Goal: Transaction & Acquisition: Purchase product/service

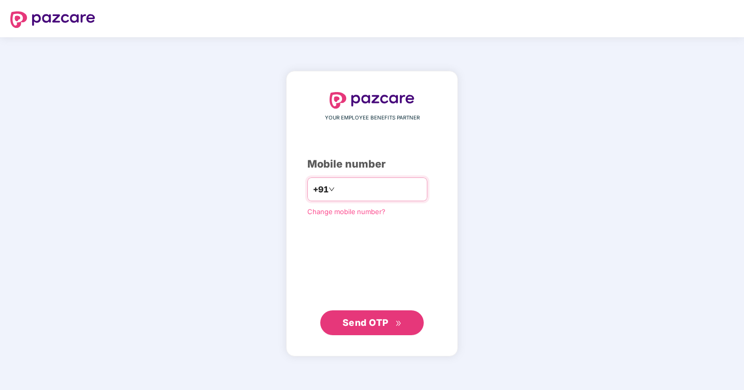
click at [367, 182] on input "number" at bounding box center [379, 189] width 85 height 17
type input "**********"
click at [371, 319] on span "Send OTP" at bounding box center [365, 322] width 46 height 11
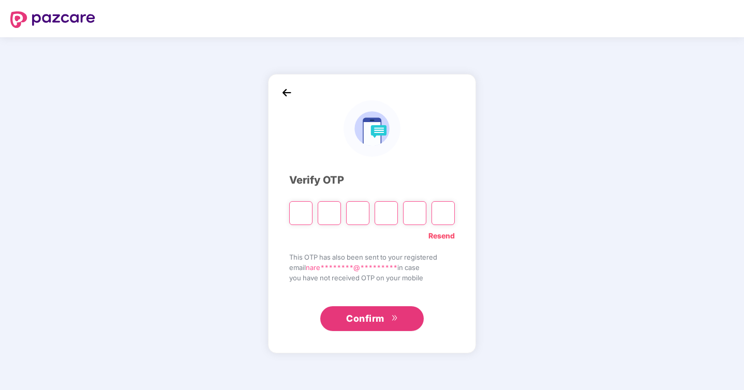
type input "*"
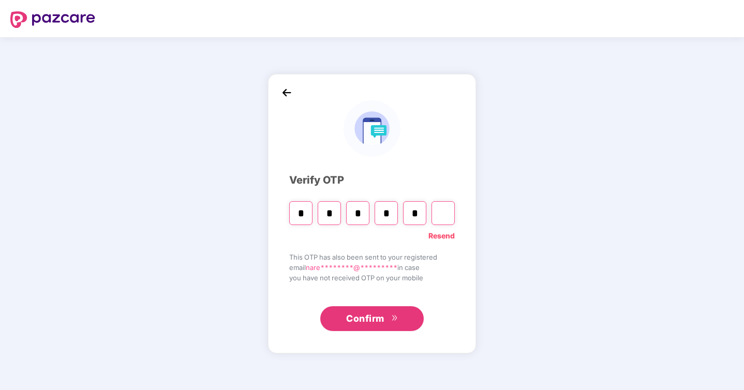
type input "*"
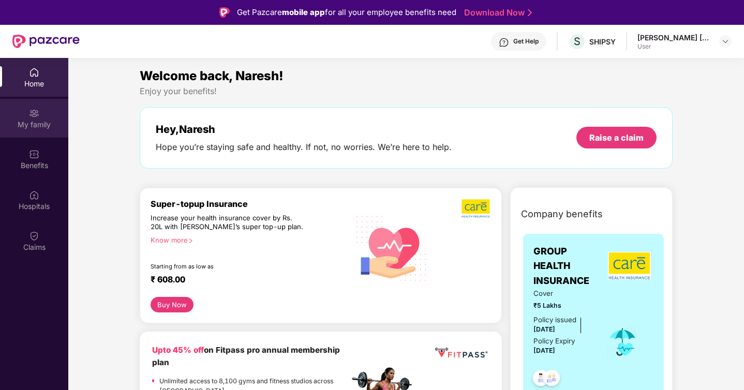
click at [31, 121] on div "My family" at bounding box center [34, 124] width 68 height 10
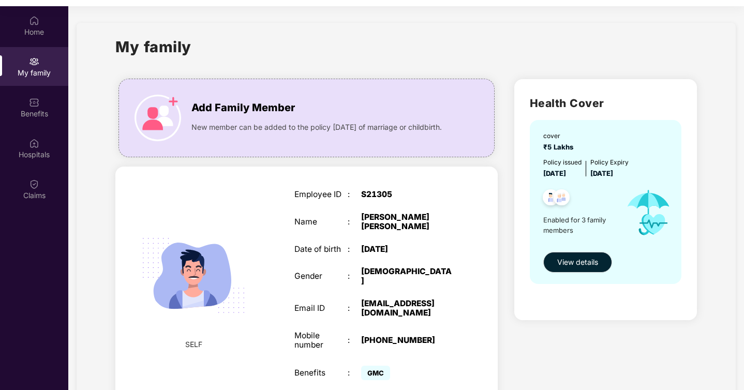
scroll to position [51, 0]
click at [593, 262] on span "View details" at bounding box center [577, 262] width 41 height 11
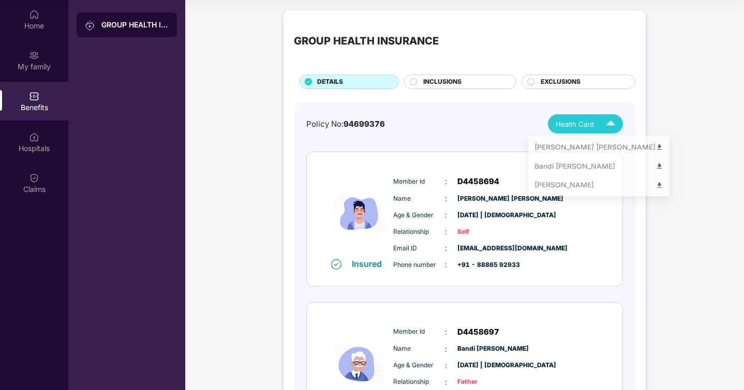
click at [602, 124] on img at bounding box center [611, 124] width 18 height 18
click at [609, 167] on div "Bandi [PERSON_NAME]" at bounding box center [598, 168] width 129 height 11
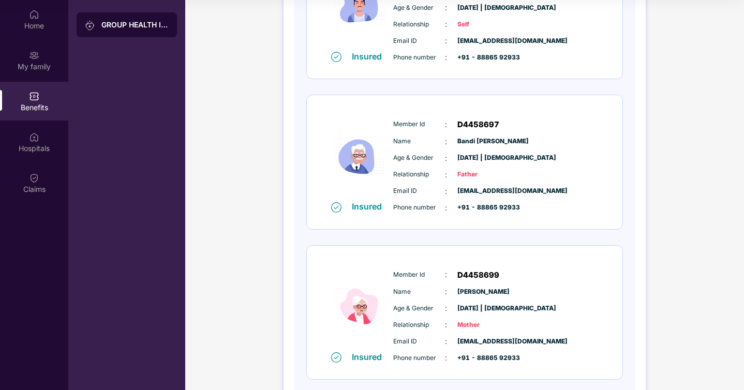
scroll to position [207, 0]
drag, startPoint x: 459, startPoint y: 141, endPoint x: 532, endPoint y: 142, distance: 72.9
click at [532, 142] on div "Name : [PERSON_NAME] [PERSON_NAME]" at bounding box center [495, 142] width 205 height 11
drag, startPoint x: 533, startPoint y: 143, endPoint x: 444, endPoint y: 143, distance: 89.0
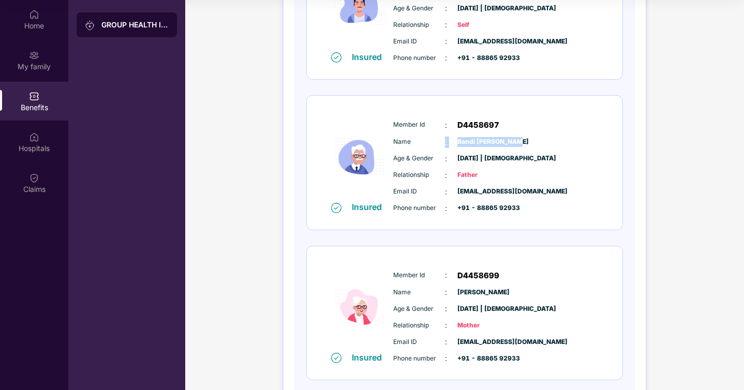
click at [444, 143] on div "Name : [PERSON_NAME] [PERSON_NAME]" at bounding box center [495, 142] width 205 height 11
click at [476, 145] on span "Bandi [PERSON_NAME]" at bounding box center [483, 142] width 52 height 10
drag, startPoint x: 451, startPoint y: 141, endPoint x: 528, endPoint y: 140, distance: 77.6
click at [528, 141] on div "Name : [PERSON_NAME] [PERSON_NAME]" at bounding box center [495, 142] width 205 height 11
click at [528, 140] on div "Name : [PERSON_NAME] [PERSON_NAME]" at bounding box center [495, 142] width 205 height 11
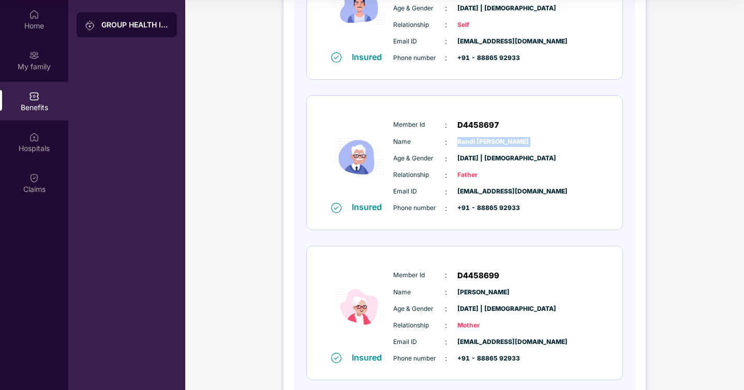
drag, startPoint x: 528, startPoint y: 140, endPoint x: 456, endPoint y: 140, distance: 72.4
click at [456, 140] on div "Name : [PERSON_NAME] [PERSON_NAME]" at bounding box center [495, 142] width 205 height 11
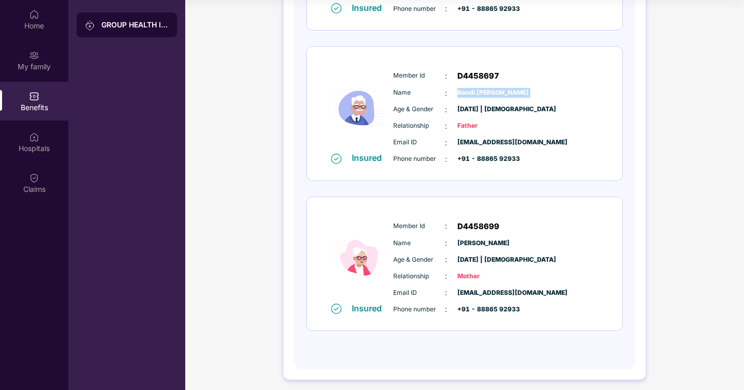
drag, startPoint x: 456, startPoint y: 244, endPoint x: 515, endPoint y: 244, distance: 58.5
click at [515, 244] on div "Name : [PERSON_NAME]" at bounding box center [495, 242] width 205 height 11
click at [509, 260] on span "[DATE] | [DEMOGRAPHIC_DATA]" at bounding box center [483, 260] width 52 height 10
drag, startPoint x: 456, startPoint y: 240, endPoint x: 534, endPoint y: 240, distance: 78.1
click at [534, 240] on div "Name : [PERSON_NAME]" at bounding box center [495, 242] width 205 height 11
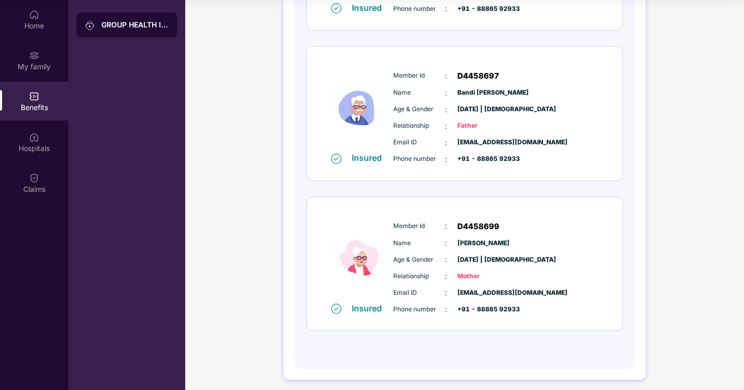
click at [534, 240] on div "Name : [PERSON_NAME]" at bounding box center [495, 242] width 205 height 11
drag, startPoint x: 534, startPoint y: 240, endPoint x: 458, endPoint y: 241, distance: 76.6
click at [459, 241] on div "Name : [PERSON_NAME]" at bounding box center [495, 242] width 205 height 11
click at [470, 260] on span "[DATE] | [DEMOGRAPHIC_DATA]" at bounding box center [483, 260] width 52 height 10
drag, startPoint x: 451, startPoint y: 261, endPoint x: 522, endPoint y: 261, distance: 70.9
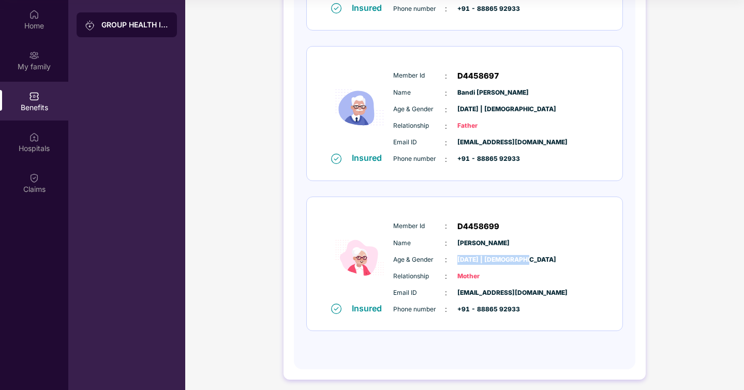
click at [522, 261] on div "Age & Gender : [DATE] | [DEMOGRAPHIC_DATA]" at bounding box center [495, 259] width 205 height 11
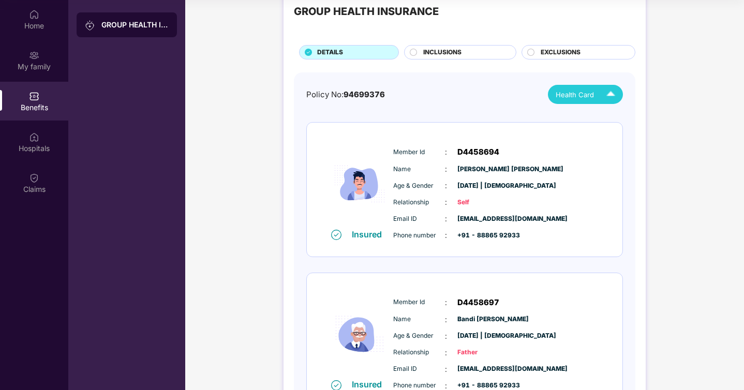
scroll to position [0, 0]
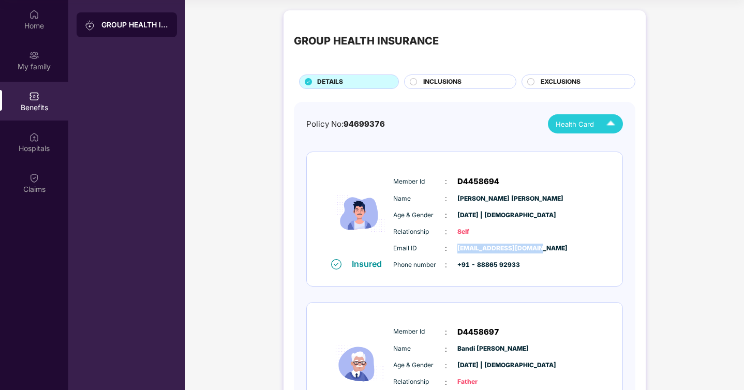
drag, startPoint x: 456, startPoint y: 245, endPoint x: 579, endPoint y: 246, distance: 122.6
click at [580, 247] on div "Email ID : [EMAIL_ADDRESS][DOMAIN_NAME]" at bounding box center [495, 248] width 205 height 11
click at [503, 202] on span "[PERSON_NAME] [PERSON_NAME]" at bounding box center [483, 199] width 52 height 10
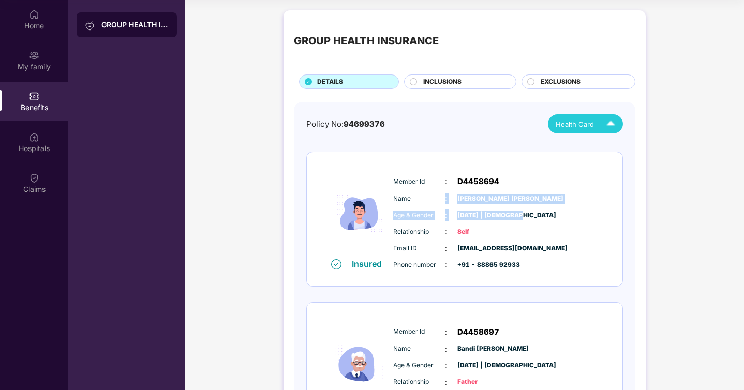
drag, startPoint x: 439, startPoint y: 195, endPoint x: 536, endPoint y: 220, distance: 100.5
click at [539, 219] on div "Member Id : D4458694 Name : [PERSON_NAME] Reddy [PERSON_NAME] Age & Gender : [D…" at bounding box center [496, 223] width 211 height 106
click at [536, 220] on div "Age & Gender : [DATE] | [DEMOGRAPHIC_DATA]" at bounding box center [495, 215] width 205 height 11
click at [453, 80] on span "INCLUSIONS" at bounding box center [442, 82] width 38 height 10
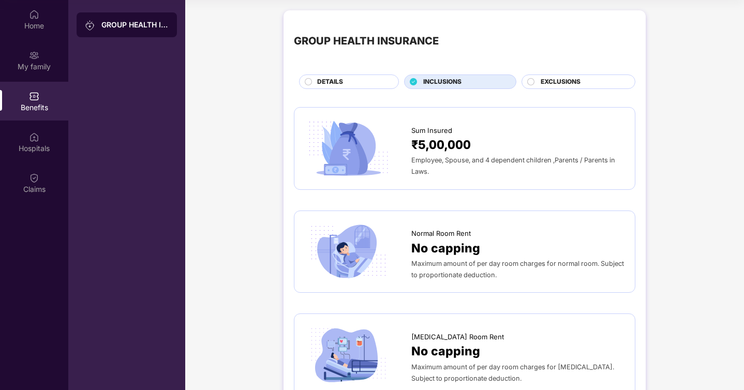
click at [366, 83] on div "DETAILS" at bounding box center [352, 82] width 81 height 11
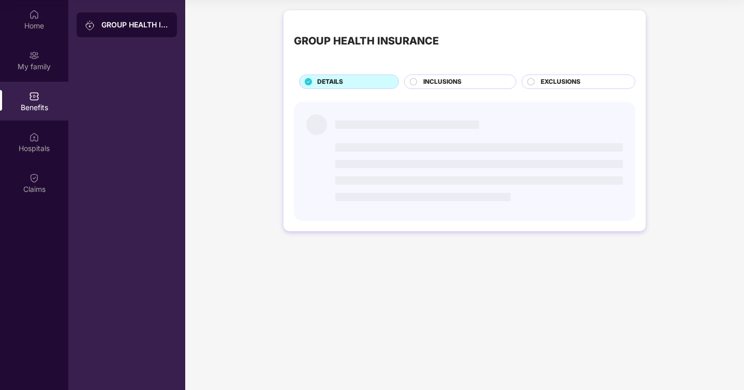
click at [543, 85] on span "EXCLUSIONS" at bounding box center [561, 82] width 40 height 10
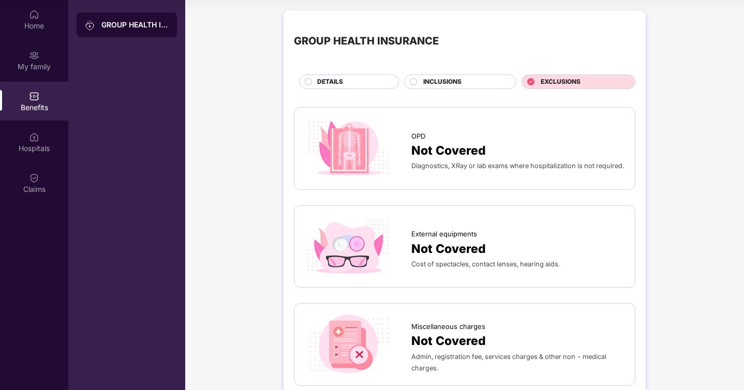
click at [444, 85] on span "INCLUSIONS" at bounding box center [442, 82] width 38 height 10
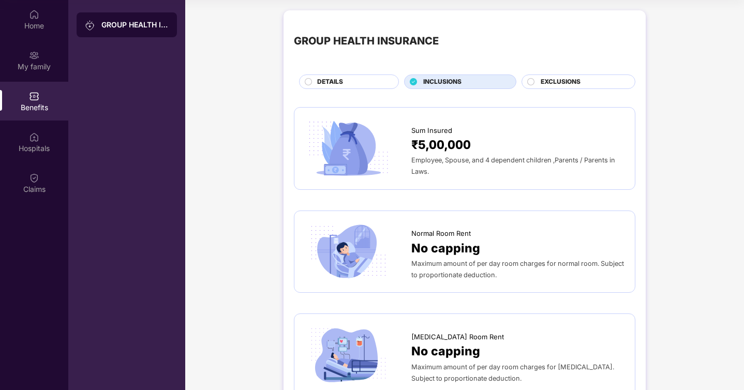
click at [380, 83] on div "DETAILS" at bounding box center [352, 82] width 81 height 11
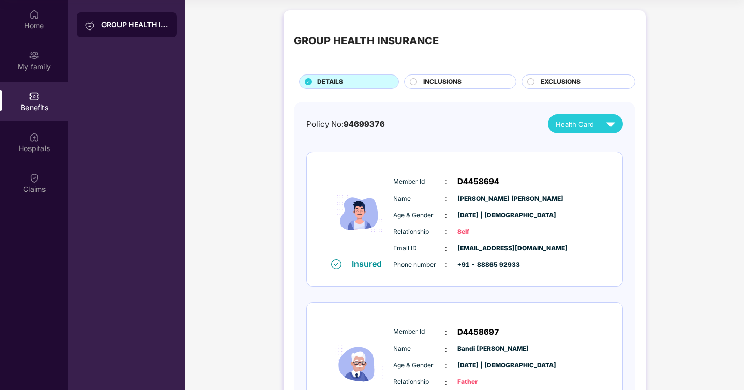
click at [49, 102] on div "Benefits" at bounding box center [34, 107] width 68 height 10
click at [41, 142] on div "Hospitals" at bounding box center [34, 142] width 68 height 39
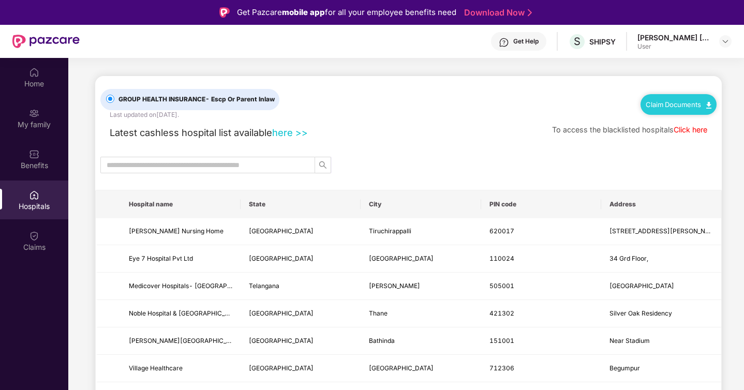
click at [697, 41] on div "[PERSON_NAME] [PERSON_NAME]" at bounding box center [673, 38] width 72 height 10
click at [718, 42] on div "[PERSON_NAME] [PERSON_NAME] User" at bounding box center [684, 42] width 94 height 18
click at [725, 40] on img at bounding box center [725, 41] width 8 height 8
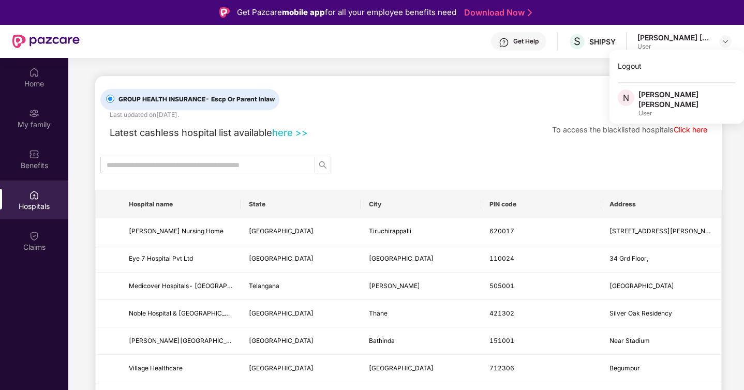
click at [547, 46] on div "Get Help S SHIPSY [PERSON_NAME] Reddy Bandi User" at bounding box center [406, 41] width 652 height 33
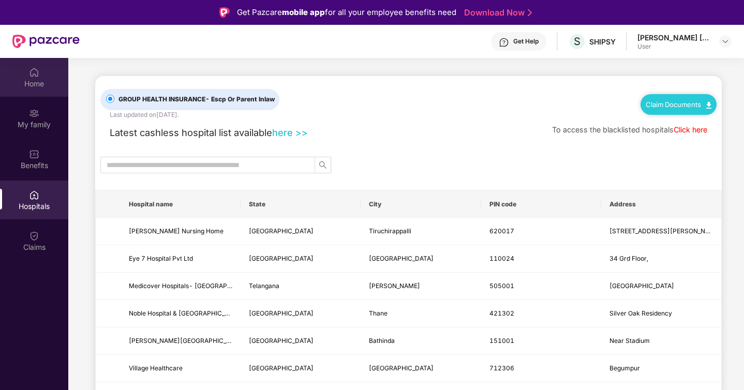
click at [43, 79] on div "Home" at bounding box center [34, 84] width 68 height 10
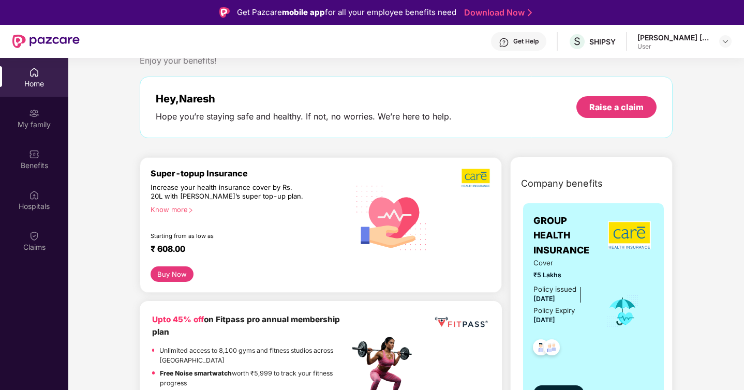
scroll to position [16, 0]
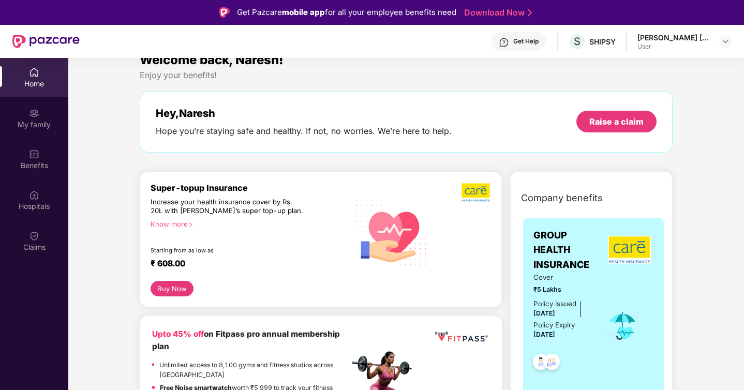
click at [171, 287] on button "Buy Now" at bounding box center [172, 289] width 43 height 16
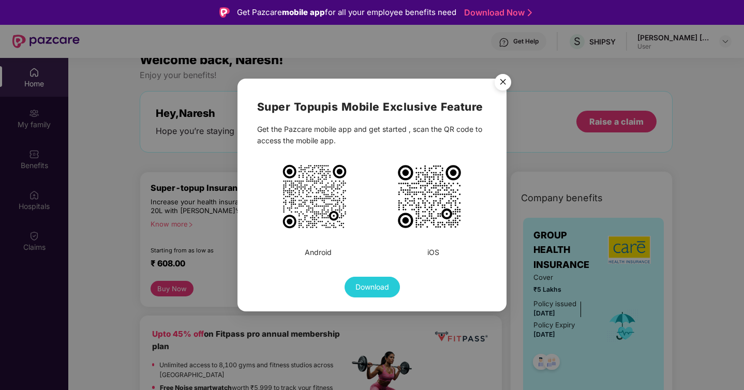
click at [160, 244] on div "Super Topup is Mobile Exclusive Feature Get the Pazcare mobile app and get star…" at bounding box center [372, 195] width 744 height 390
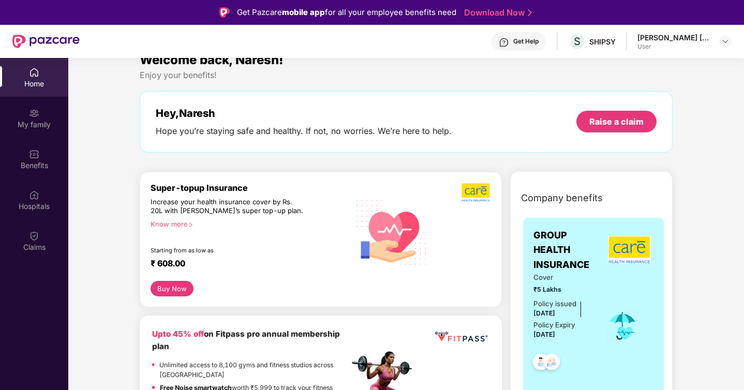
click at [173, 258] on div "₹ 608.00" at bounding box center [245, 264] width 188 height 12
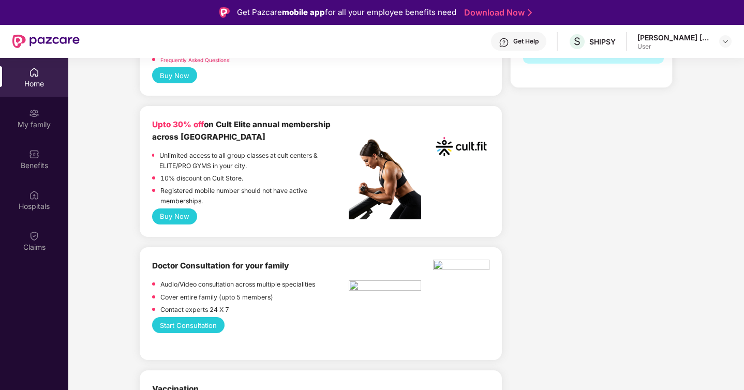
scroll to position [363, 0]
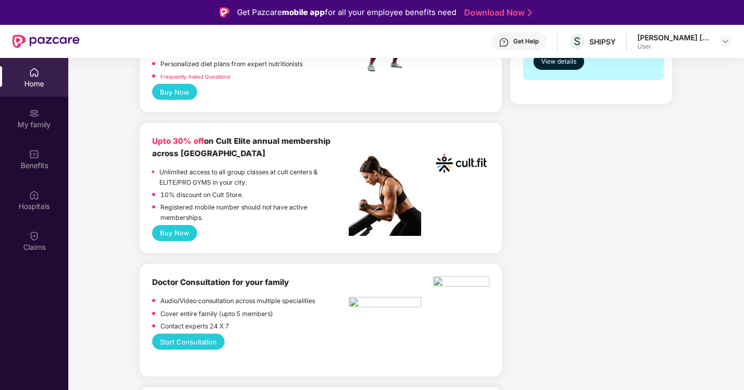
click at [189, 148] on div "Upto 30% off on Cult Elite annual membership across [GEOGRAPHIC_DATA]" at bounding box center [250, 147] width 197 height 25
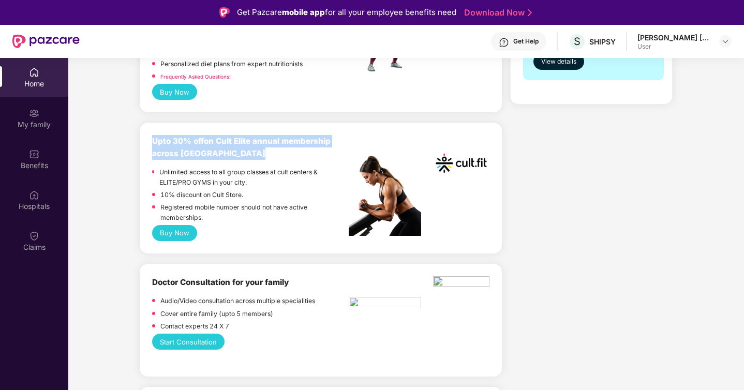
click at [227, 137] on b "Upto 30% off on Cult Elite annual membership across [GEOGRAPHIC_DATA]" at bounding box center [241, 147] width 178 height 22
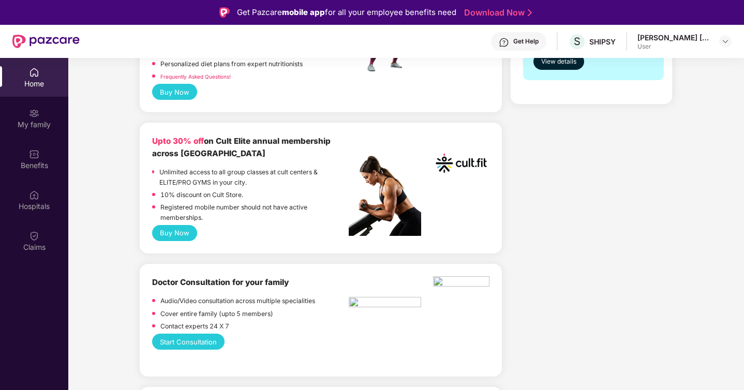
click at [227, 137] on b "Upto 30% off on Cult Elite annual membership across [GEOGRAPHIC_DATA]" at bounding box center [241, 147] width 178 height 22
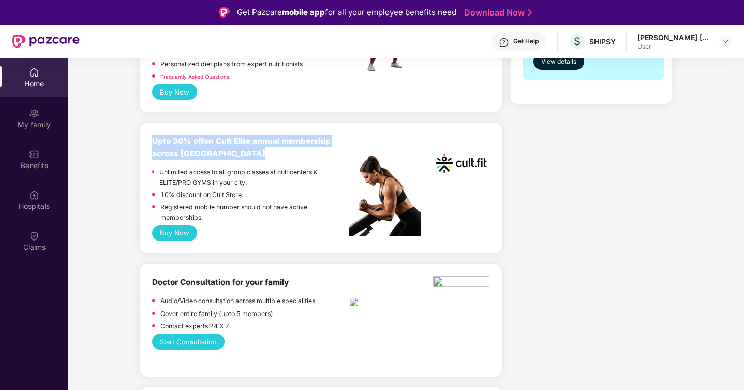
click at [256, 139] on b "Upto 30% off on Cult Elite annual membership across [GEOGRAPHIC_DATA]" at bounding box center [241, 147] width 178 height 22
drag, startPoint x: 214, startPoint y: 139, endPoint x: 252, endPoint y: 153, distance: 40.3
click at [252, 153] on div "Upto 30% off on Cult Elite annual membership across [GEOGRAPHIC_DATA]" at bounding box center [250, 147] width 197 height 25
drag, startPoint x: 251, startPoint y: 153, endPoint x: 219, endPoint y: 136, distance: 36.3
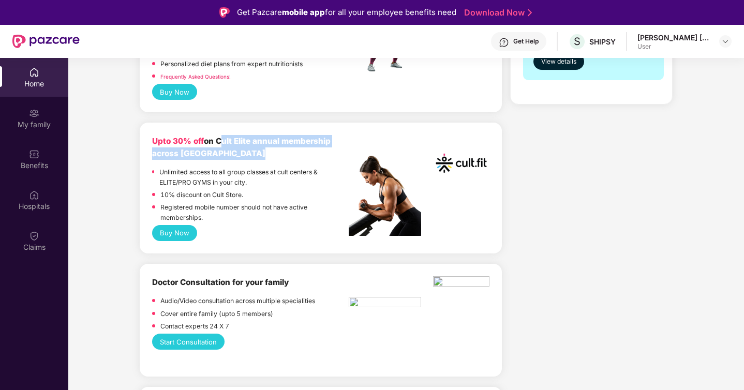
click at [220, 136] on div "Upto 30% off on Cult Elite annual membership across [GEOGRAPHIC_DATA]" at bounding box center [250, 147] width 197 height 25
click at [219, 136] on div "Upto 30% off on Cult Elite annual membership across [GEOGRAPHIC_DATA]" at bounding box center [250, 147] width 197 height 25
drag, startPoint x: 215, startPoint y: 139, endPoint x: 241, endPoint y: 154, distance: 29.9
click at [241, 154] on div "Upto 30% off on Cult Elite annual membership across [GEOGRAPHIC_DATA]" at bounding box center [250, 147] width 197 height 25
click at [240, 154] on div "Upto 30% off on Cult Elite annual membership across [GEOGRAPHIC_DATA]" at bounding box center [250, 147] width 197 height 25
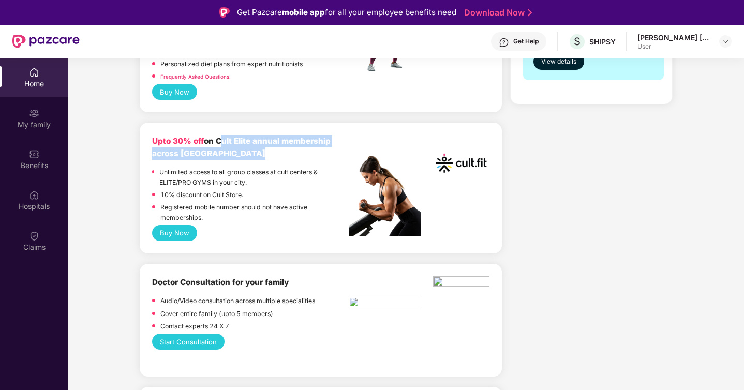
drag, startPoint x: 240, startPoint y: 154, endPoint x: 219, endPoint y: 138, distance: 26.2
click at [219, 138] on div "Upto 30% off on Cult Elite annual membership across [GEOGRAPHIC_DATA]" at bounding box center [250, 147] width 197 height 25
click at [226, 154] on div "Upto 30% off on Cult Elite annual membership across [GEOGRAPHIC_DATA]" at bounding box center [250, 147] width 197 height 25
drag, startPoint x: 226, startPoint y: 154, endPoint x: 220, endPoint y: 141, distance: 14.4
click at [220, 141] on div "Upto 30% off on Cult Elite annual membership across [GEOGRAPHIC_DATA]" at bounding box center [250, 147] width 197 height 25
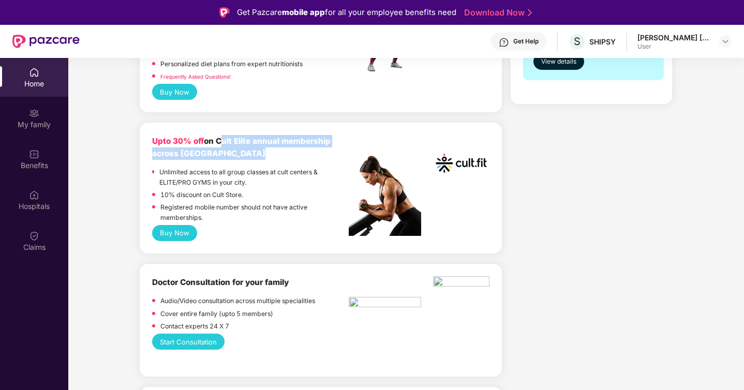
click at [220, 141] on b "Upto 30% off on Cult Elite annual membership across [GEOGRAPHIC_DATA]" at bounding box center [241, 147] width 178 height 22
drag, startPoint x: 217, startPoint y: 138, endPoint x: 262, endPoint y: 183, distance: 64.0
click at [263, 183] on div "Upto 30% off on Cult Elite annual membership across India Unlimited access to a…" at bounding box center [250, 180] width 197 height 90
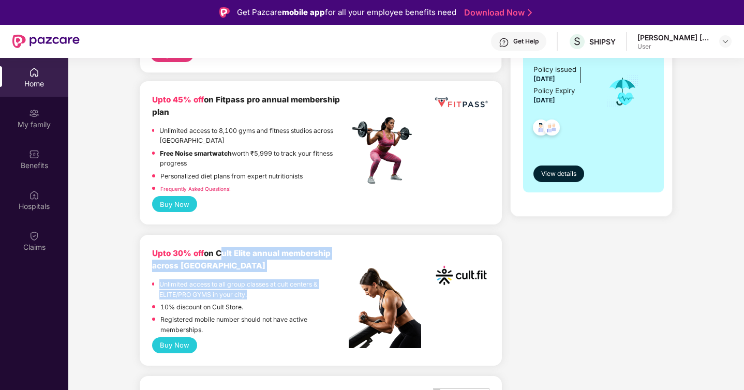
scroll to position [275, 0]
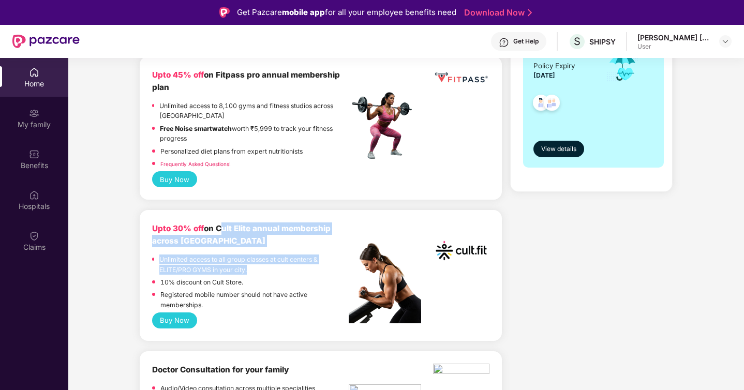
click at [200, 278] on p "10% discount on Cult Store." at bounding box center [201, 282] width 83 height 10
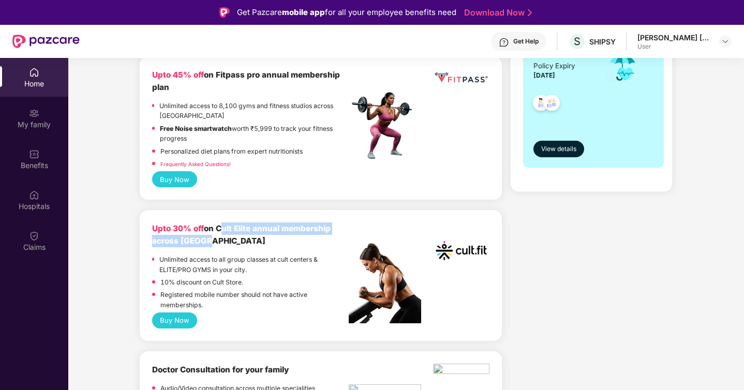
drag, startPoint x: 219, startPoint y: 226, endPoint x: 231, endPoint y: 242, distance: 20.1
click at [232, 242] on div "Upto 30% off on Cult Elite annual membership across [GEOGRAPHIC_DATA]" at bounding box center [250, 234] width 197 height 25
click at [231, 242] on div "Upto 30% off on Cult Elite annual membership across [GEOGRAPHIC_DATA]" at bounding box center [250, 234] width 197 height 25
drag, startPoint x: 231, startPoint y: 242, endPoint x: 220, endPoint y: 221, distance: 23.4
click at [220, 221] on div "Upto 30% off on Cult Elite annual membership across India Unlimited access to a…" at bounding box center [321, 275] width 362 height 131
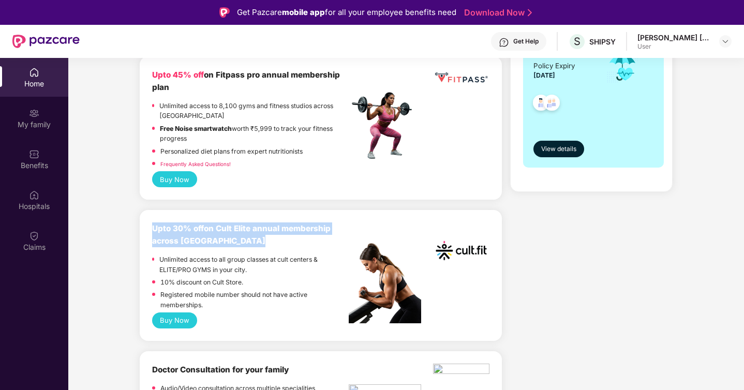
click at [220, 221] on div "Upto 30% off on Cult Elite annual membership across India Unlimited access to a…" at bounding box center [321, 275] width 362 height 131
drag, startPoint x: 222, startPoint y: 233, endPoint x: 252, endPoint y: 243, distance: 31.6
click at [253, 243] on div "Upto 30% off on Cult Elite annual membership across [GEOGRAPHIC_DATA]" at bounding box center [250, 234] width 197 height 25
click at [252, 243] on div "Upto 30% off on Cult Elite annual membership across [GEOGRAPHIC_DATA]" at bounding box center [250, 234] width 197 height 25
drag, startPoint x: 252, startPoint y: 243, endPoint x: 218, endPoint y: 227, distance: 37.7
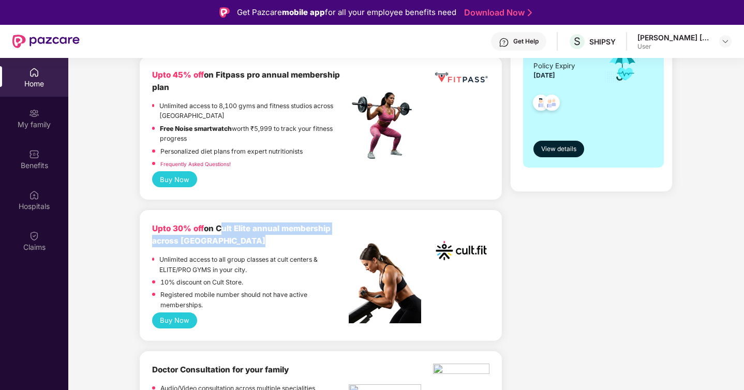
click at [218, 227] on div "Upto 30% off on Cult Elite annual membership across [GEOGRAPHIC_DATA]" at bounding box center [250, 234] width 197 height 25
click at [227, 240] on div "Upto 30% off on Cult Elite annual membership across [GEOGRAPHIC_DATA]" at bounding box center [250, 234] width 197 height 25
drag, startPoint x: 229, startPoint y: 241, endPoint x: 217, endPoint y: 228, distance: 18.3
click at [217, 228] on div "Upto 30% off on Cult Elite annual membership across [GEOGRAPHIC_DATA]" at bounding box center [250, 234] width 197 height 25
click at [173, 320] on button "Buy Now" at bounding box center [174, 320] width 45 height 16
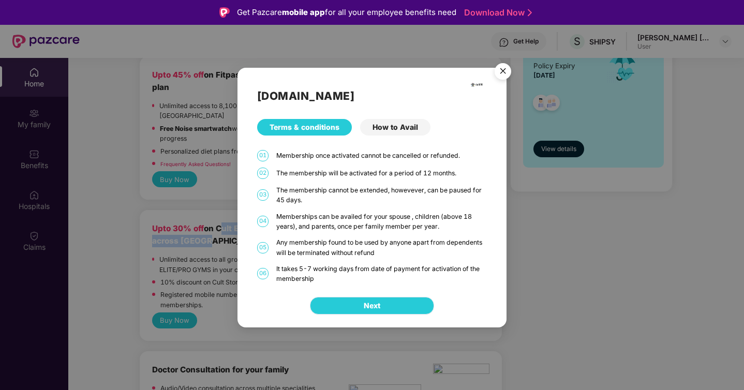
click at [359, 305] on button "Next" at bounding box center [372, 306] width 124 height 18
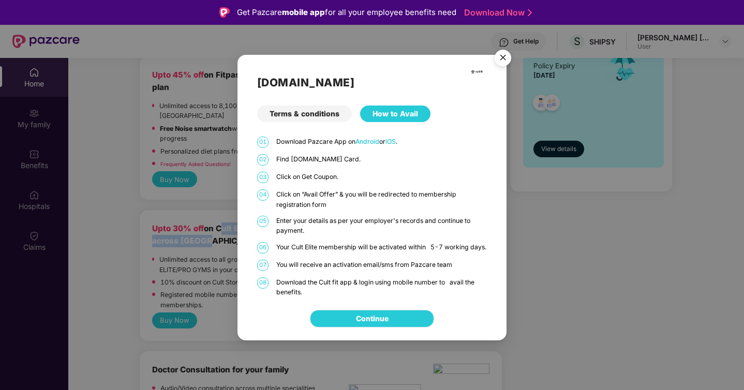
click at [367, 320] on link "Continue" at bounding box center [372, 318] width 33 height 11
click at [502, 52] on img "Close" at bounding box center [502, 59] width 29 height 29
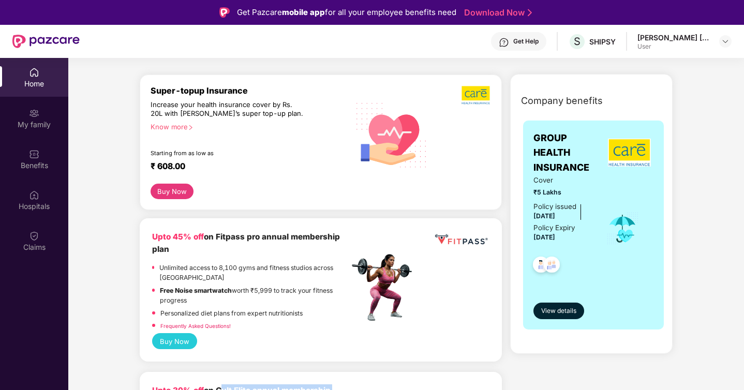
scroll to position [0, 0]
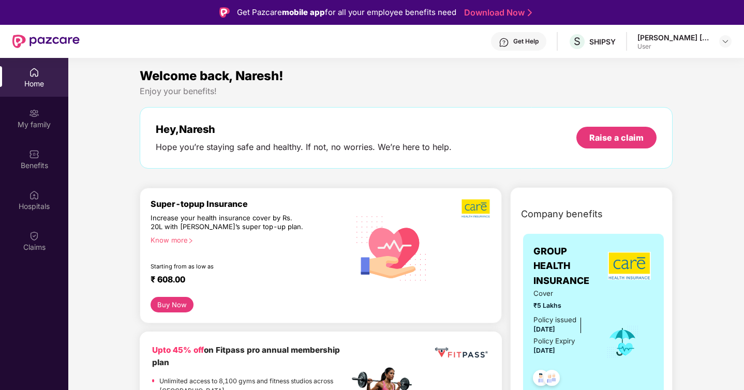
click at [511, 41] on div "Get Help" at bounding box center [518, 41] width 55 height 19
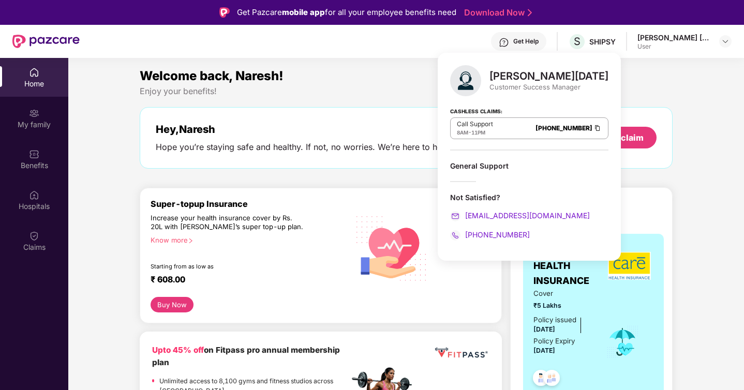
click at [401, 109] on div "Hey, Naresh Hope you’re staying safe and healthy. If not, no worries. We’re her…" at bounding box center [406, 138] width 533 height 62
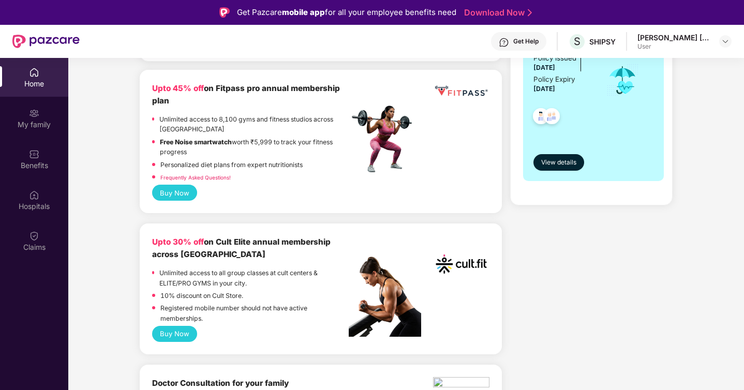
scroll to position [262, 0]
click at [219, 175] on link "Frequently Asked Questions!" at bounding box center [195, 177] width 70 height 6
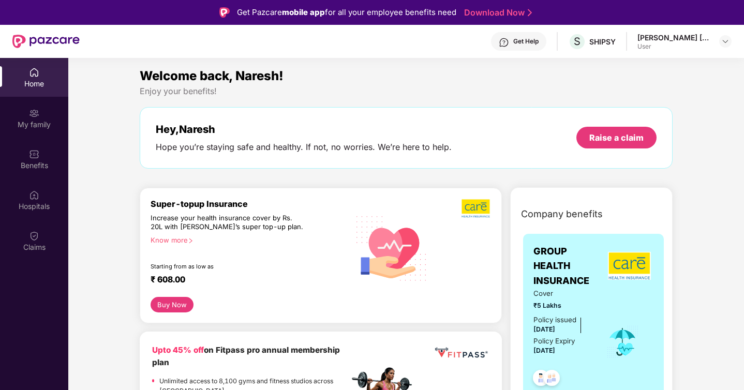
click at [258, 9] on div "Get Pazcare mobile app for all your employee benefits need" at bounding box center [346, 12] width 219 height 12
click at [26, 36] on img at bounding box center [45, 41] width 67 height 13
click at [677, 44] on div "User" at bounding box center [673, 46] width 72 height 8
click at [739, 44] on header "Get Help S SHIPSY [PERSON_NAME] Reddy Bandi User" at bounding box center [372, 41] width 744 height 33
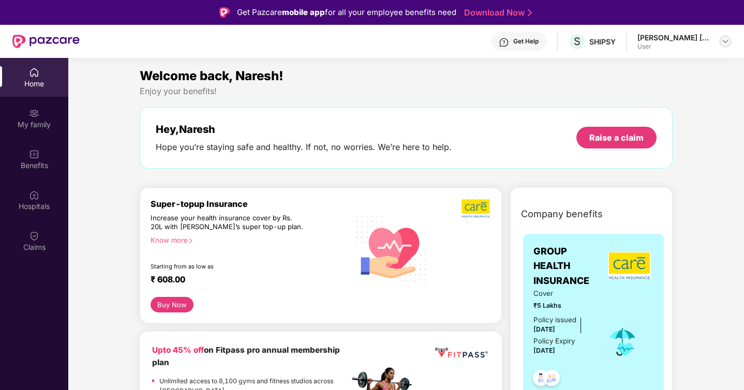
click at [727, 41] on img at bounding box center [725, 41] width 8 height 8
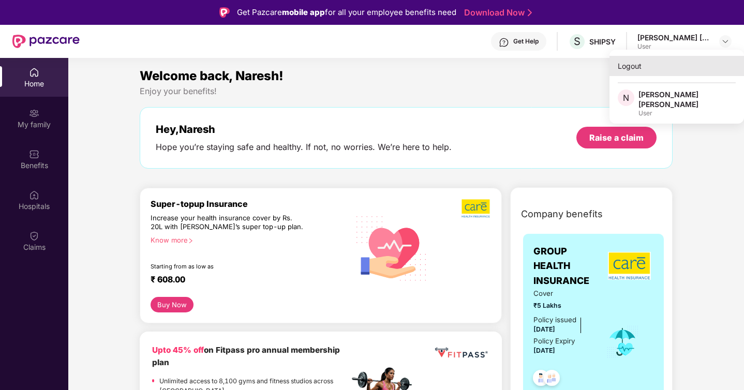
click at [637, 74] on div "Logout" at bounding box center [676, 66] width 135 height 20
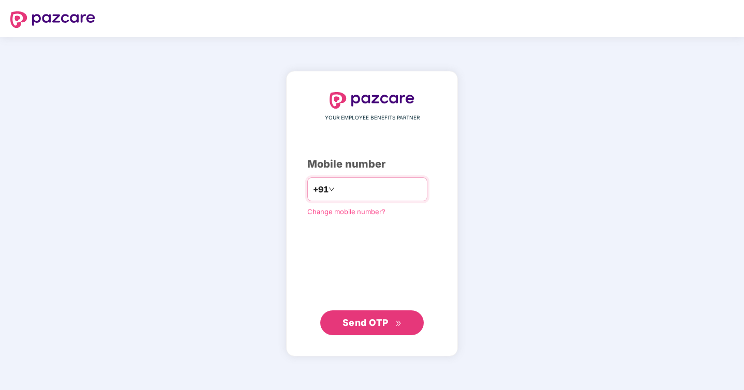
click at [346, 191] on input "number" at bounding box center [379, 189] width 85 height 17
type input "**********"
click at [383, 316] on span "Send OTP" at bounding box center [371, 323] width 59 height 14
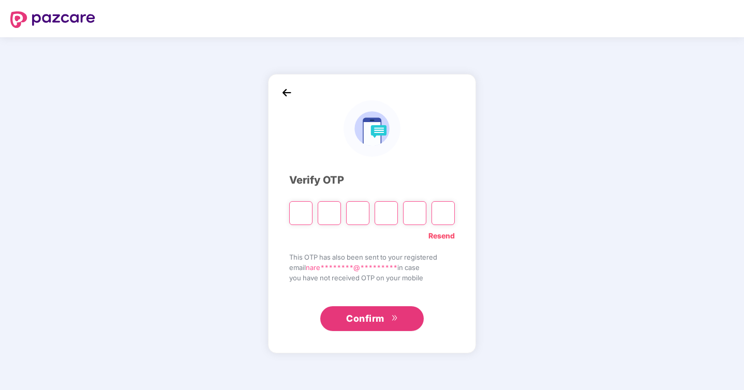
type input "*"
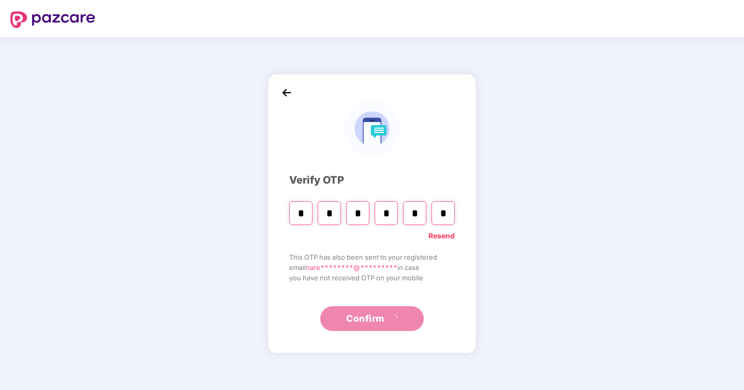
type input "*"
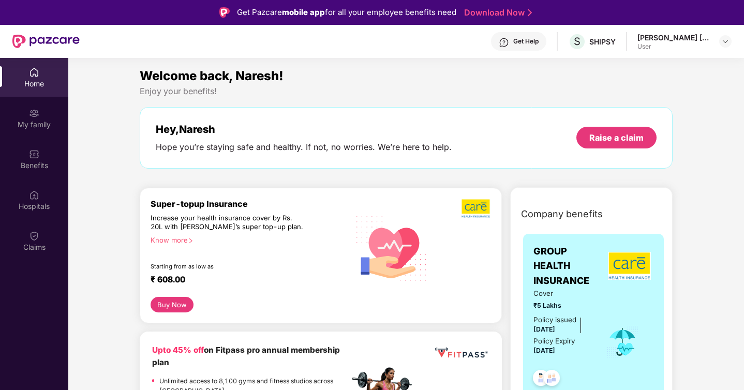
click at [659, 45] on div "User" at bounding box center [673, 46] width 72 height 8
click at [658, 37] on div "[PERSON_NAME] [PERSON_NAME]" at bounding box center [673, 38] width 72 height 10
click at [176, 309] on button "Buy Now" at bounding box center [172, 305] width 43 height 16
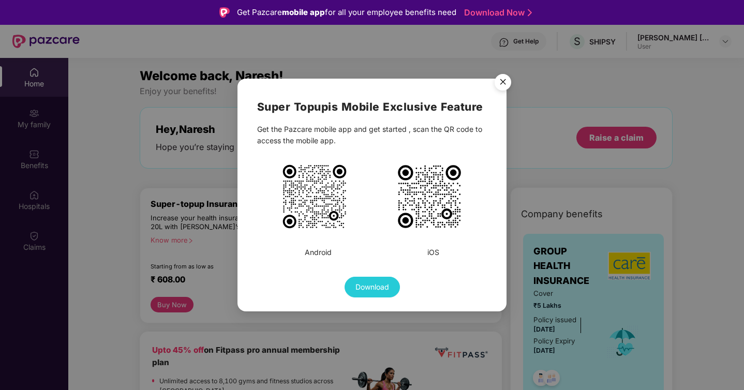
click at [327, 213] on img at bounding box center [314, 196] width 67 height 67
click at [504, 76] on img "Close" at bounding box center [502, 83] width 29 height 29
